Goal: Task Accomplishment & Management: Complete application form

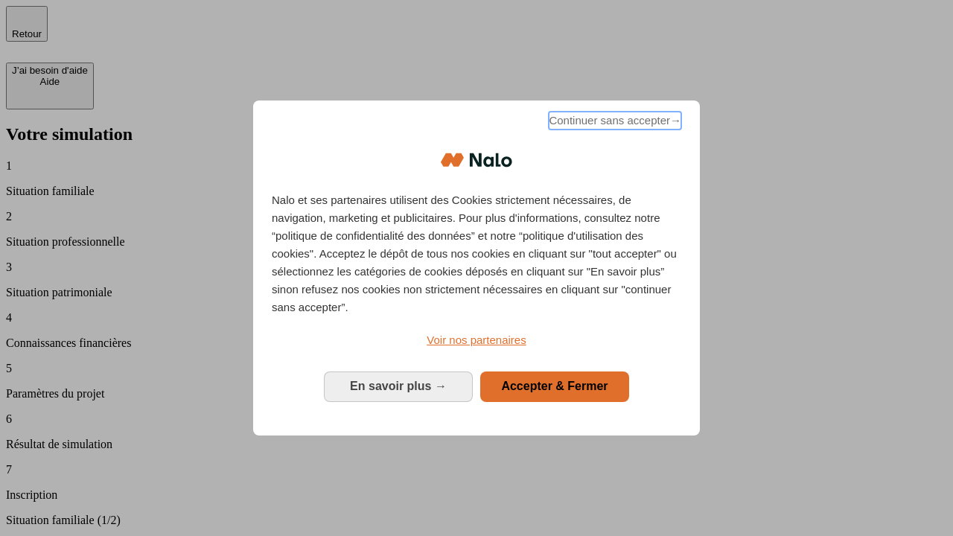
click at [613, 123] on span "Continuer sans accepter →" at bounding box center [614, 121] width 132 height 18
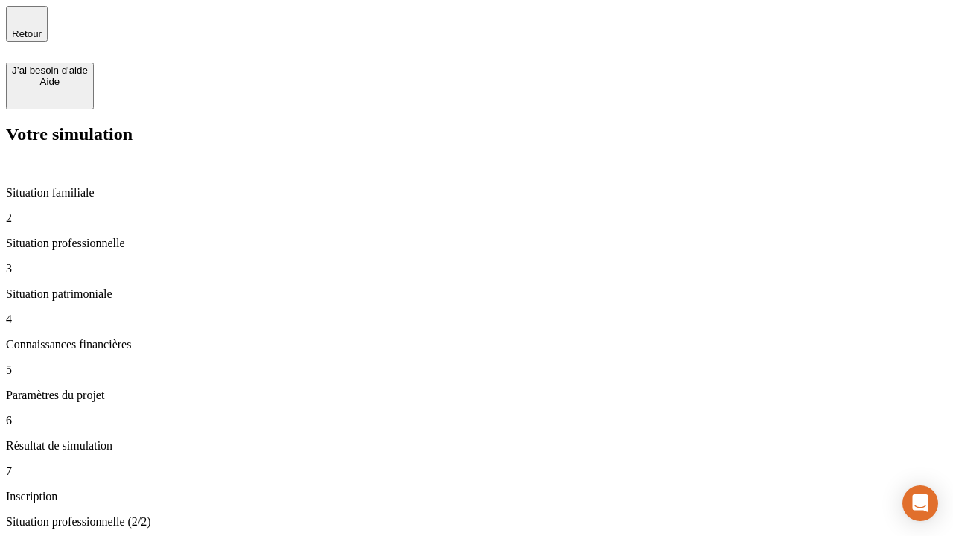
type input "30 000"
type input "1 000"
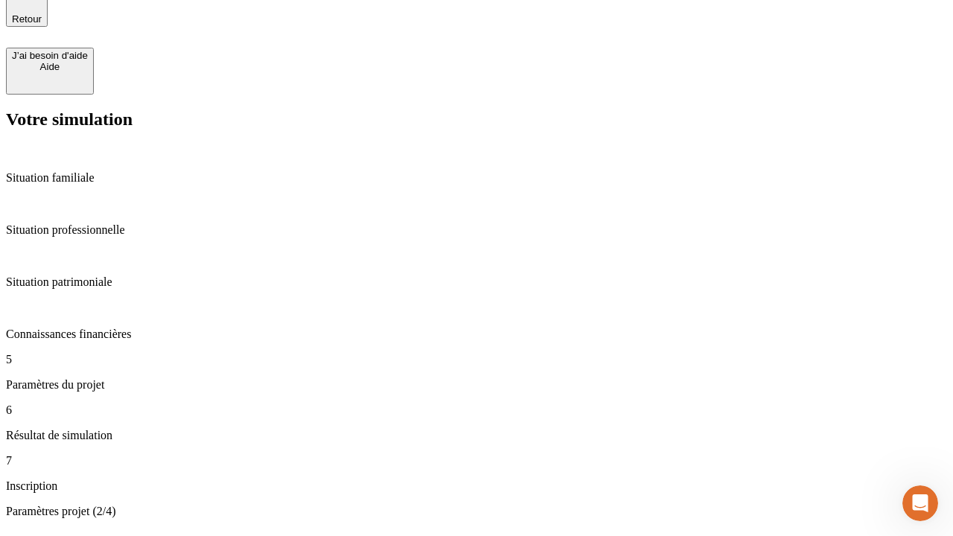
type input "65"
type input "5 000"
type input "640"
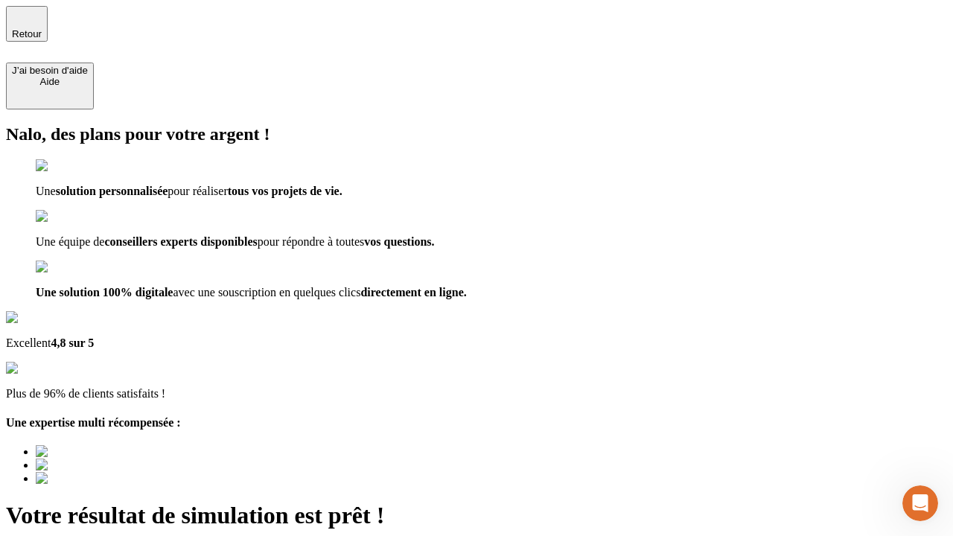
type input "[EMAIL_ADDRESS][DOMAIN_NAME]"
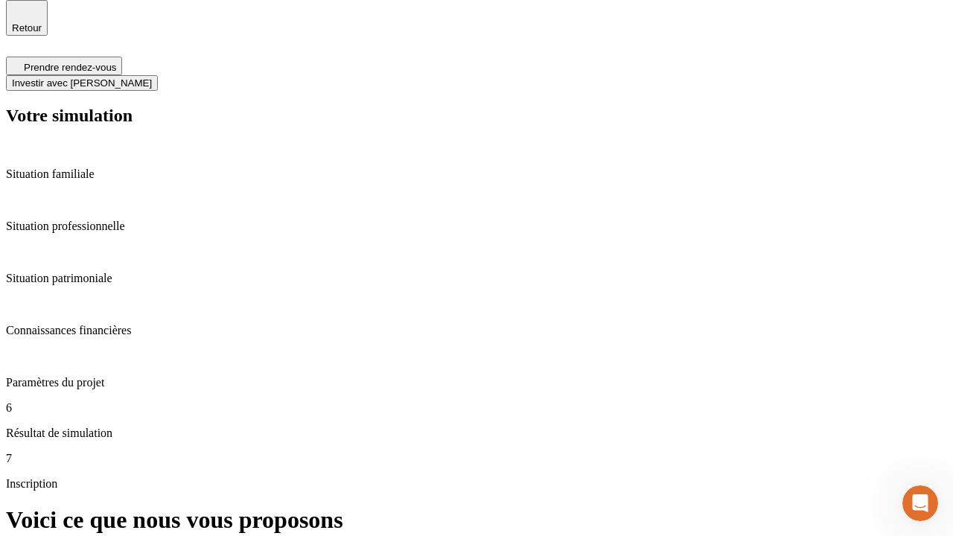
click at [152, 77] on span "Investir avec [PERSON_NAME]" at bounding box center [82, 82] width 140 height 11
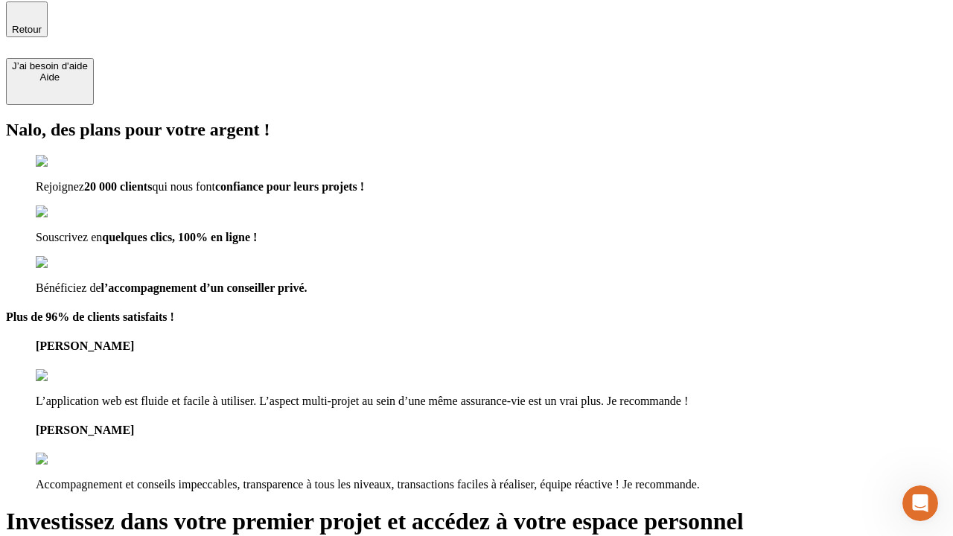
type input "[EMAIL_ADDRESS][DOMAIN_NAME]"
